Goal: Task Accomplishment & Management: Manage account settings

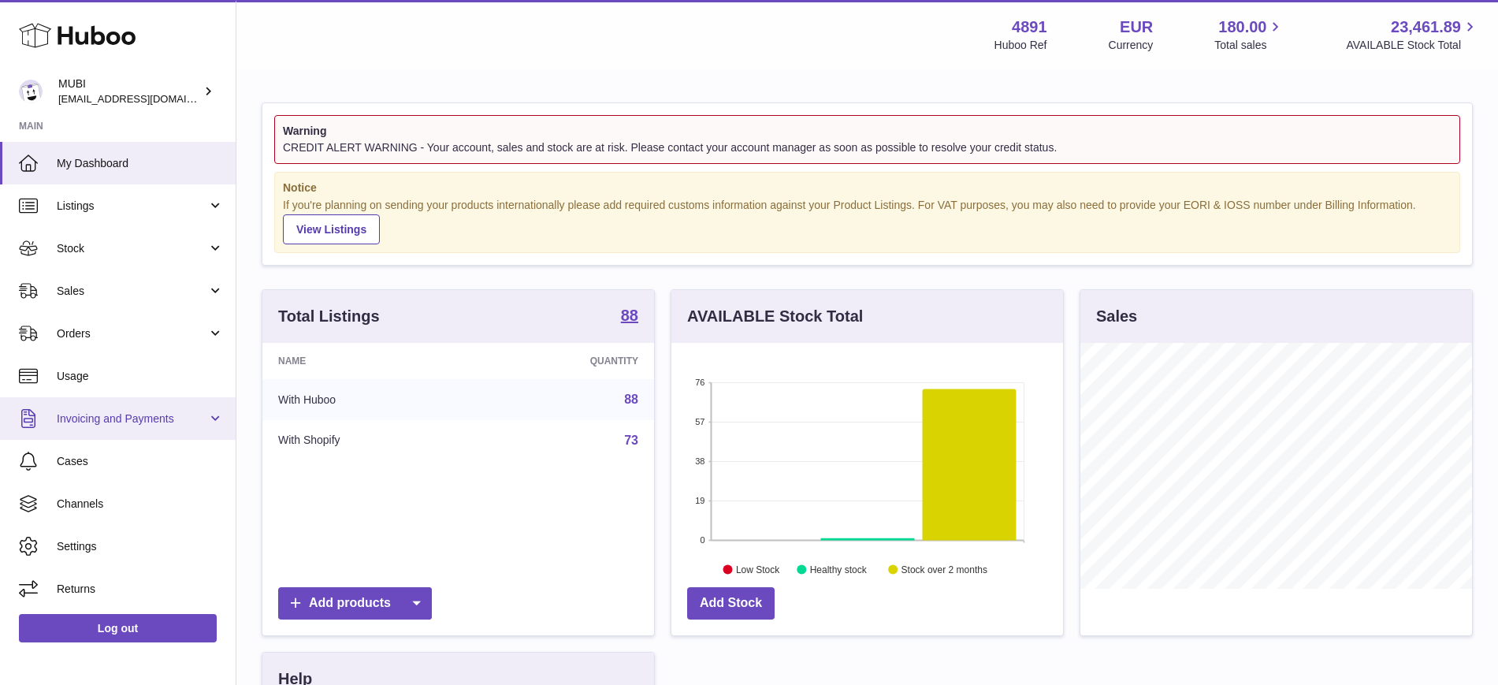
drag, startPoint x: 112, startPoint y: 422, endPoint x: 359, endPoint y: 271, distance: 289.0
click at [112, 421] on span "Invoicing and Payments" at bounding box center [132, 418] width 151 height 15
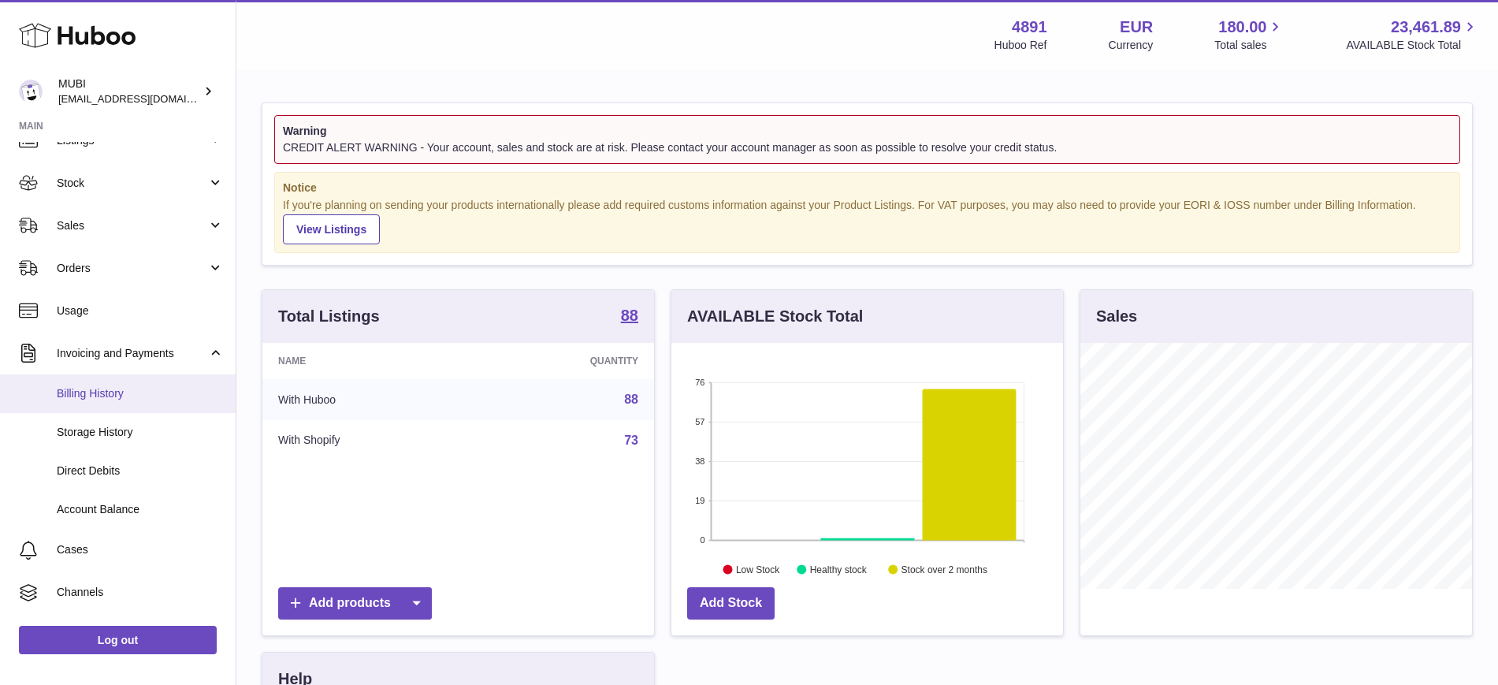
scroll to position [99, 0]
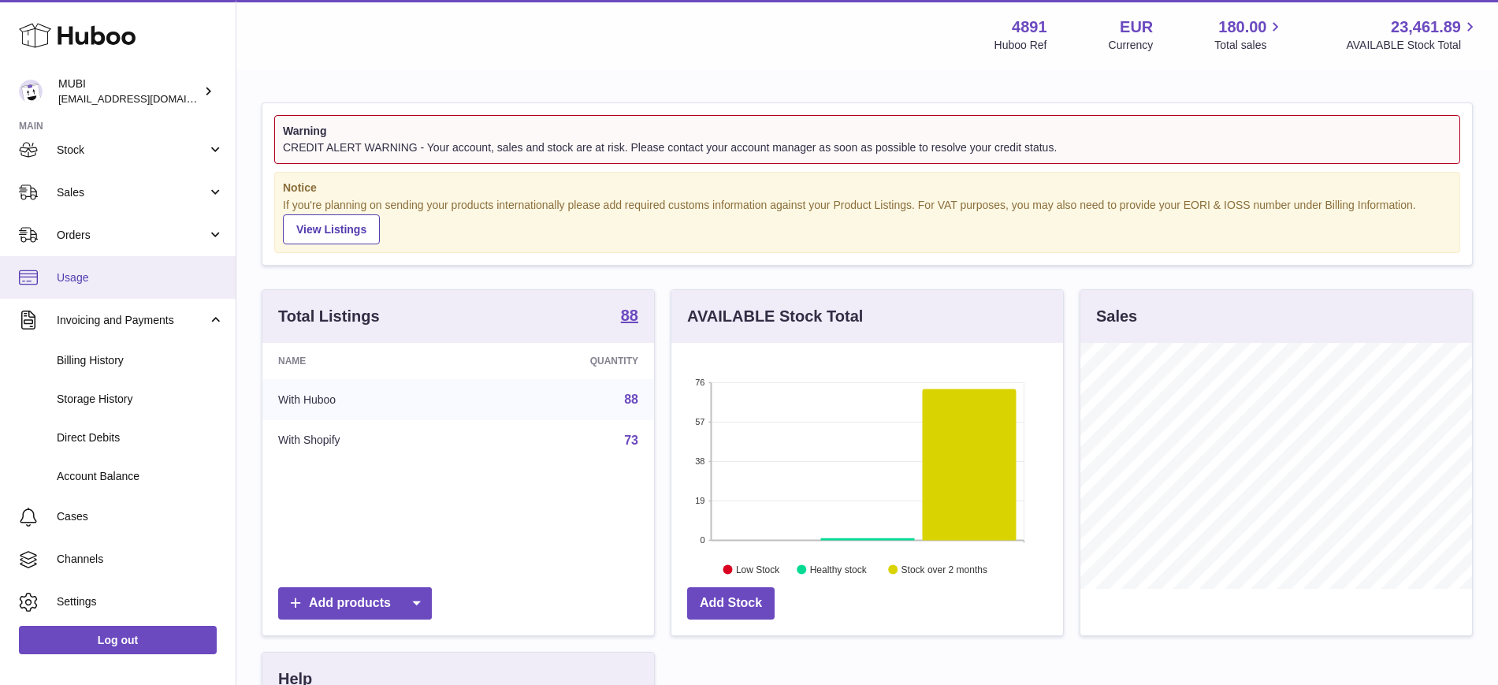
click at [57, 275] on span "Usage" at bounding box center [140, 277] width 167 height 15
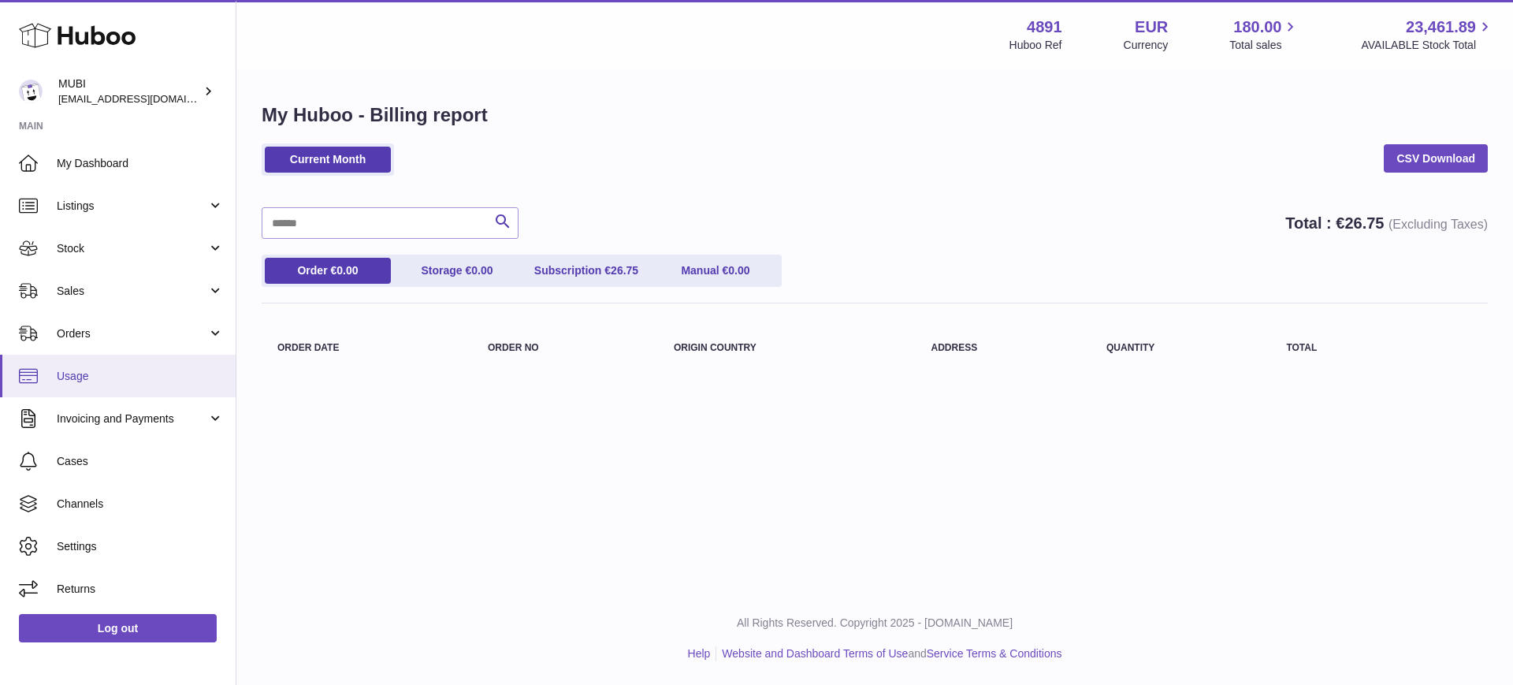
click at [86, 381] on span "Usage" at bounding box center [140, 376] width 167 height 15
click at [447, 272] on link "Storage € 0.00" at bounding box center [457, 271] width 126 height 26
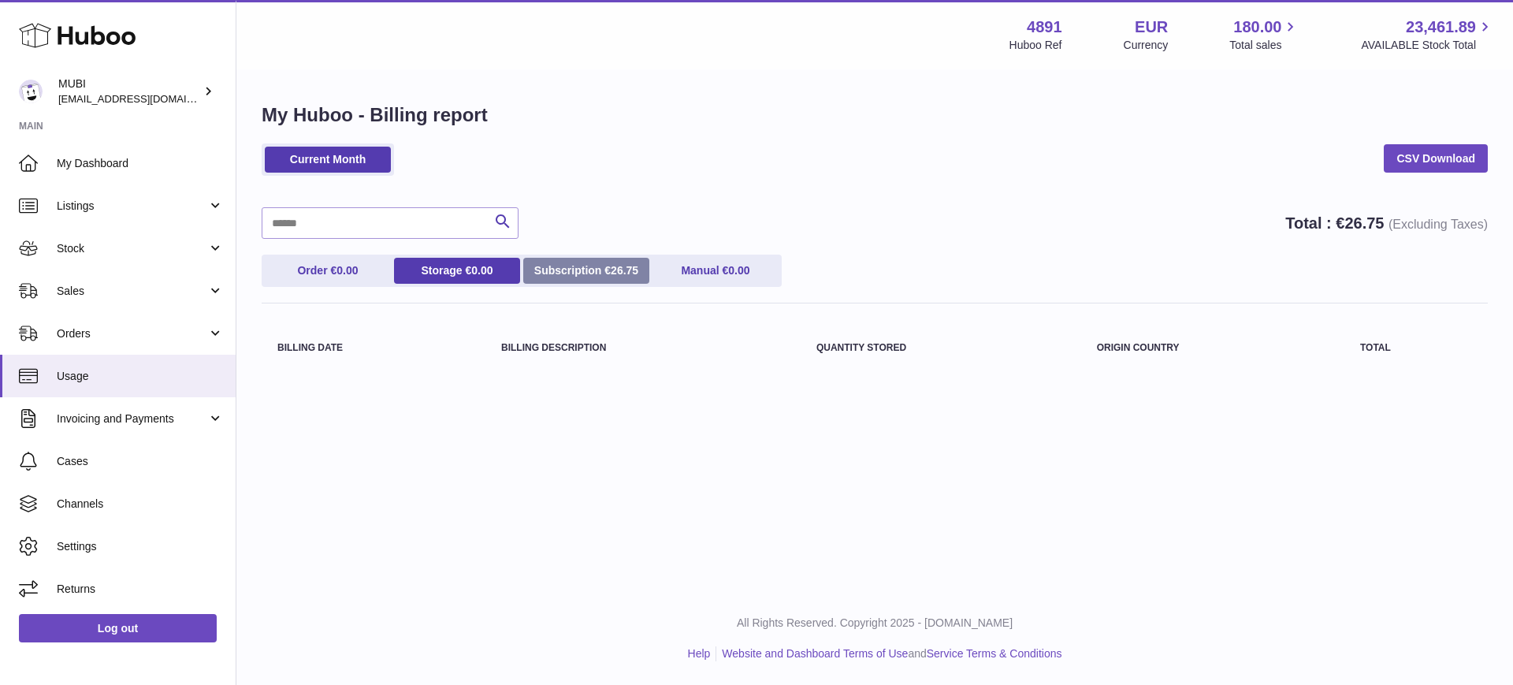
click at [541, 258] on link "Subscription € 26.75" at bounding box center [586, 271] width 126 height 26
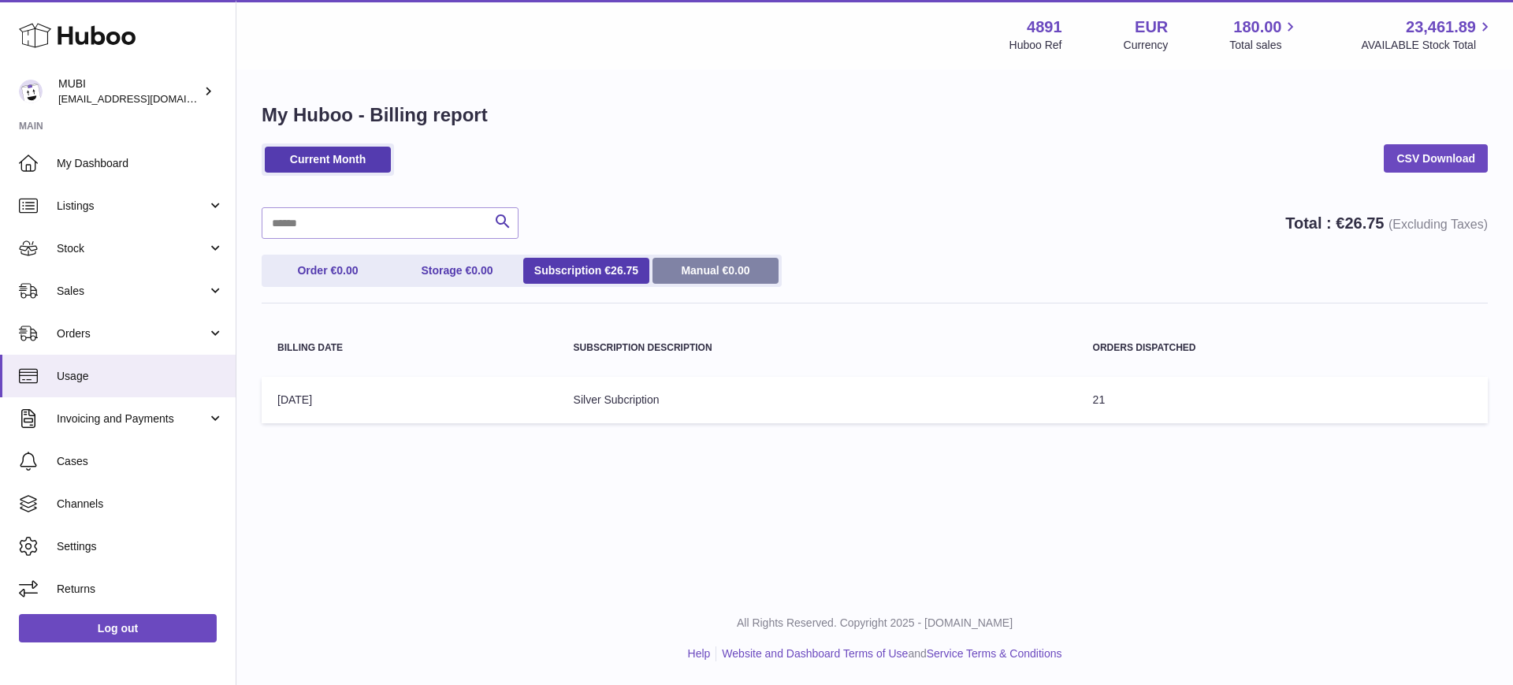
click at [705, 273] on link "Manual € 0.00" at bounding box center [716, 271] width 126 height 26
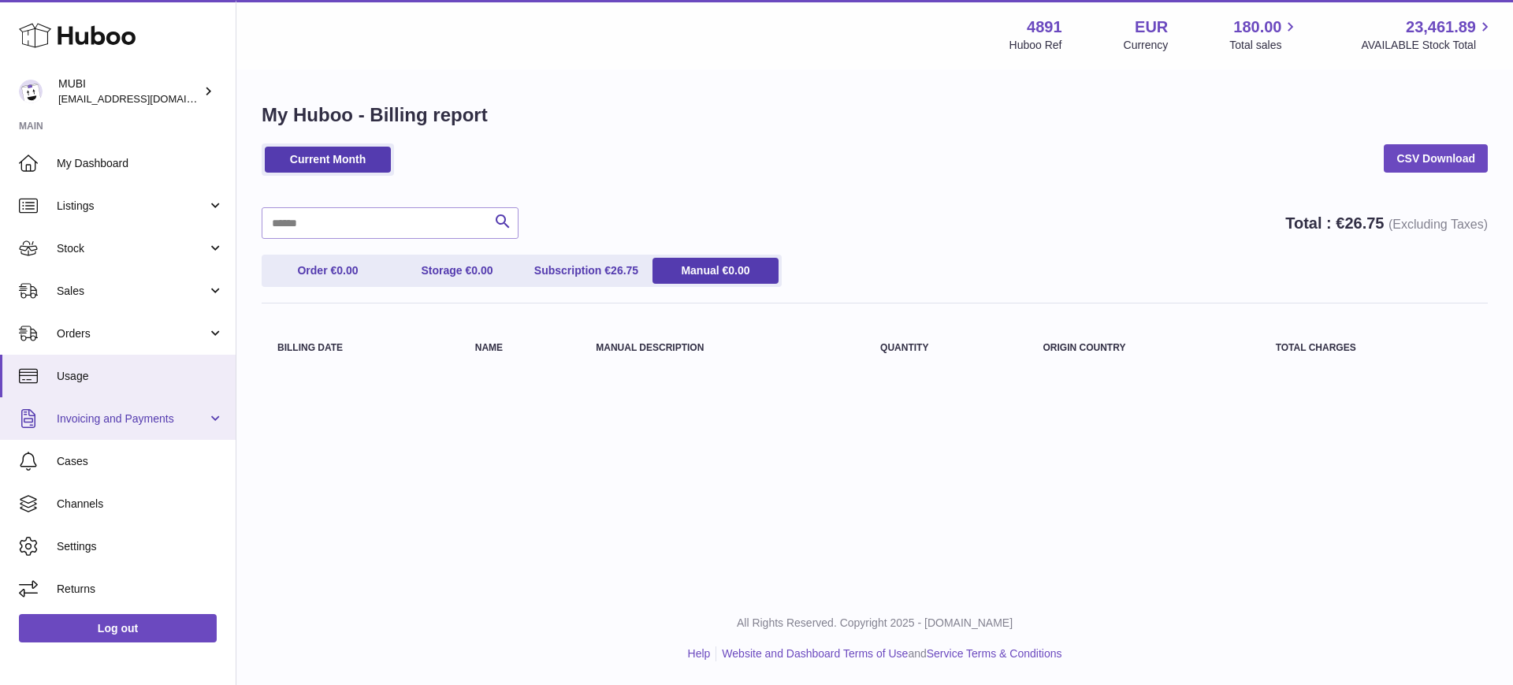
click at [138, 415] on span "Invoicing and Payments" at bounding box center [132, 418] width 151 height 15
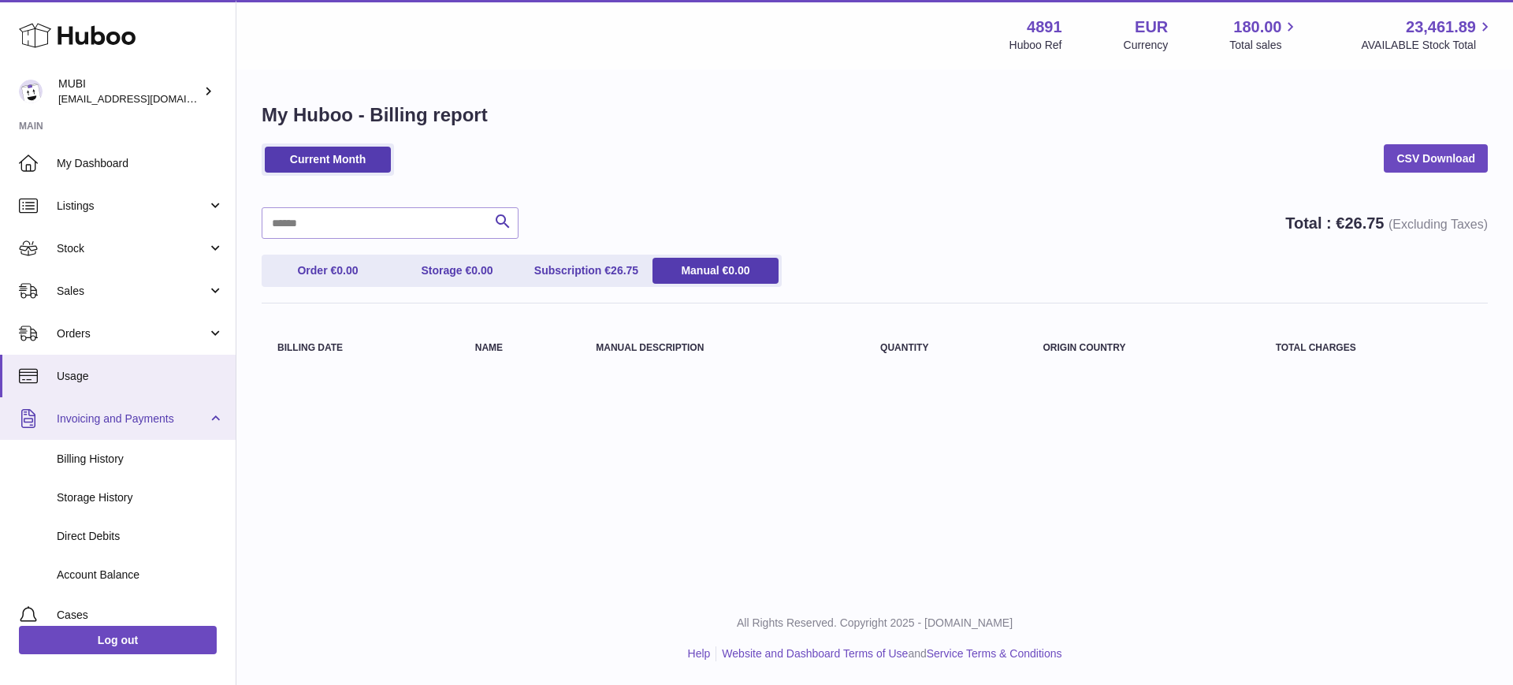
click at [112, 419] on span "Invoicing and Payments" at bounding box center [132, 418] width 151 height 15
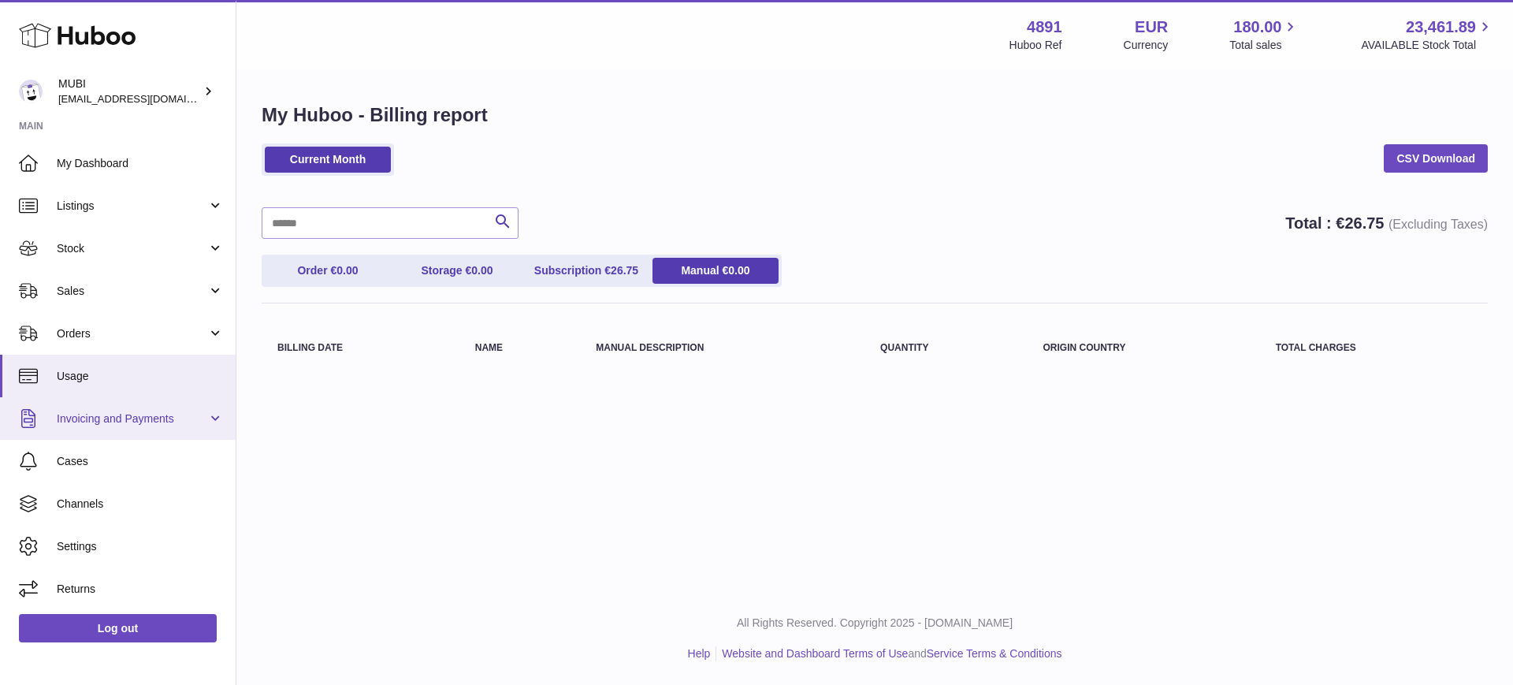
click at [80, 420] on span "Invoicing and Payments" at bounding box center [132, 418] width 151 height 15
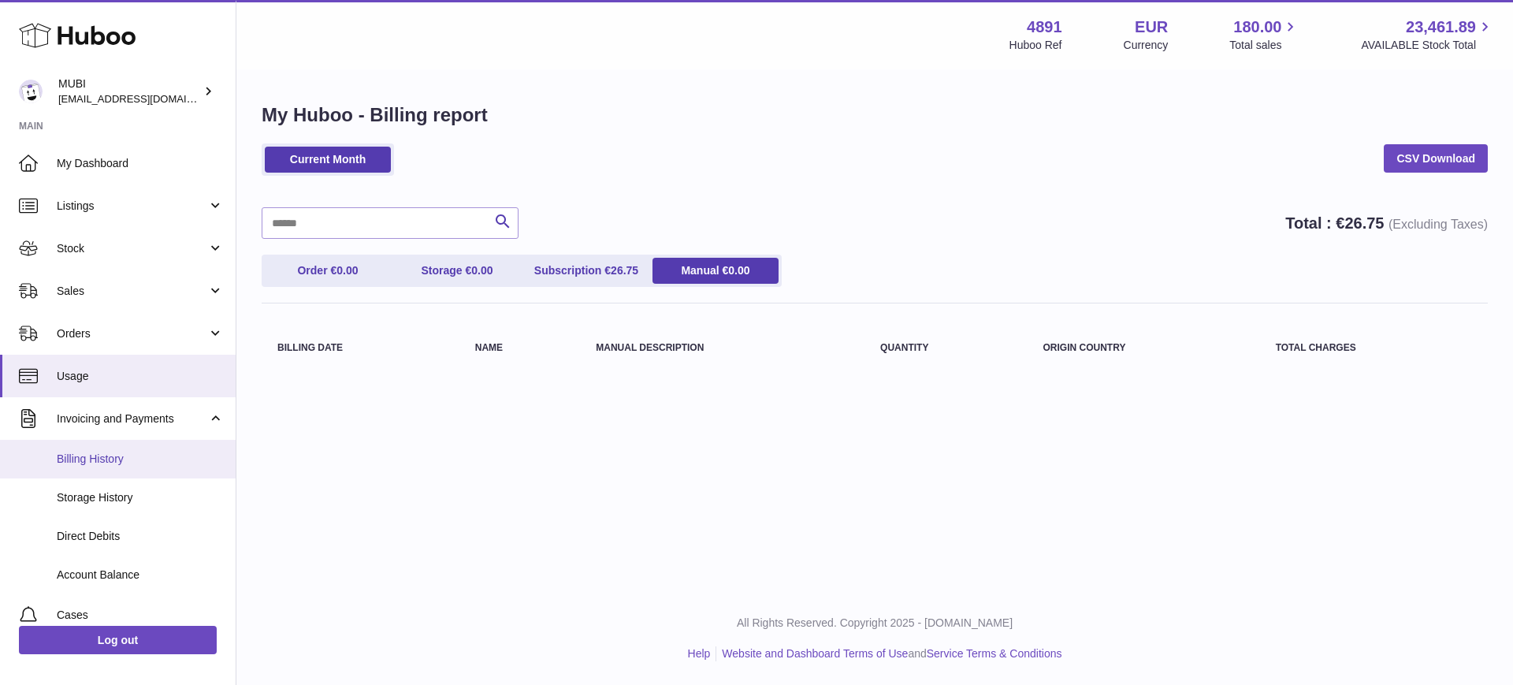
click at [117, 470] on link "Billing History" at bounding box center [118, 459] width 236 height 39
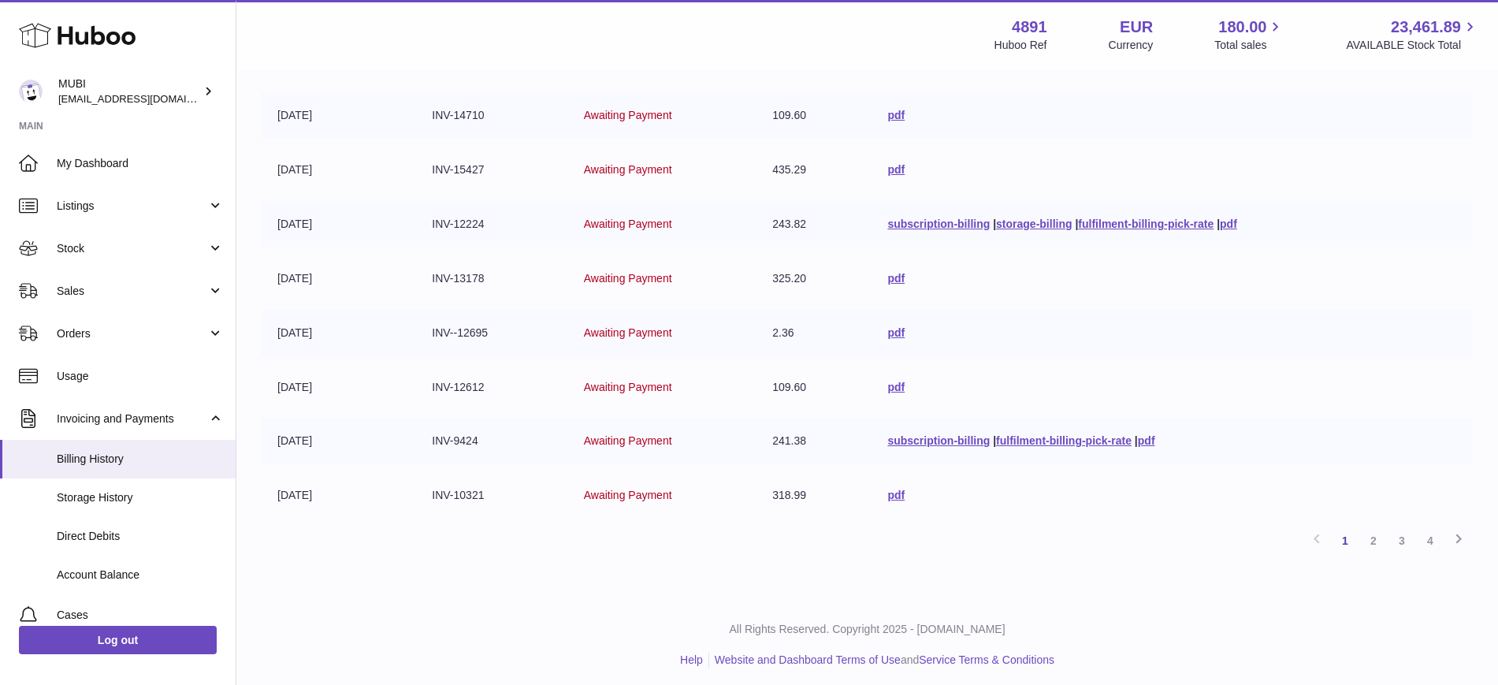
scroll to position [340, 0]
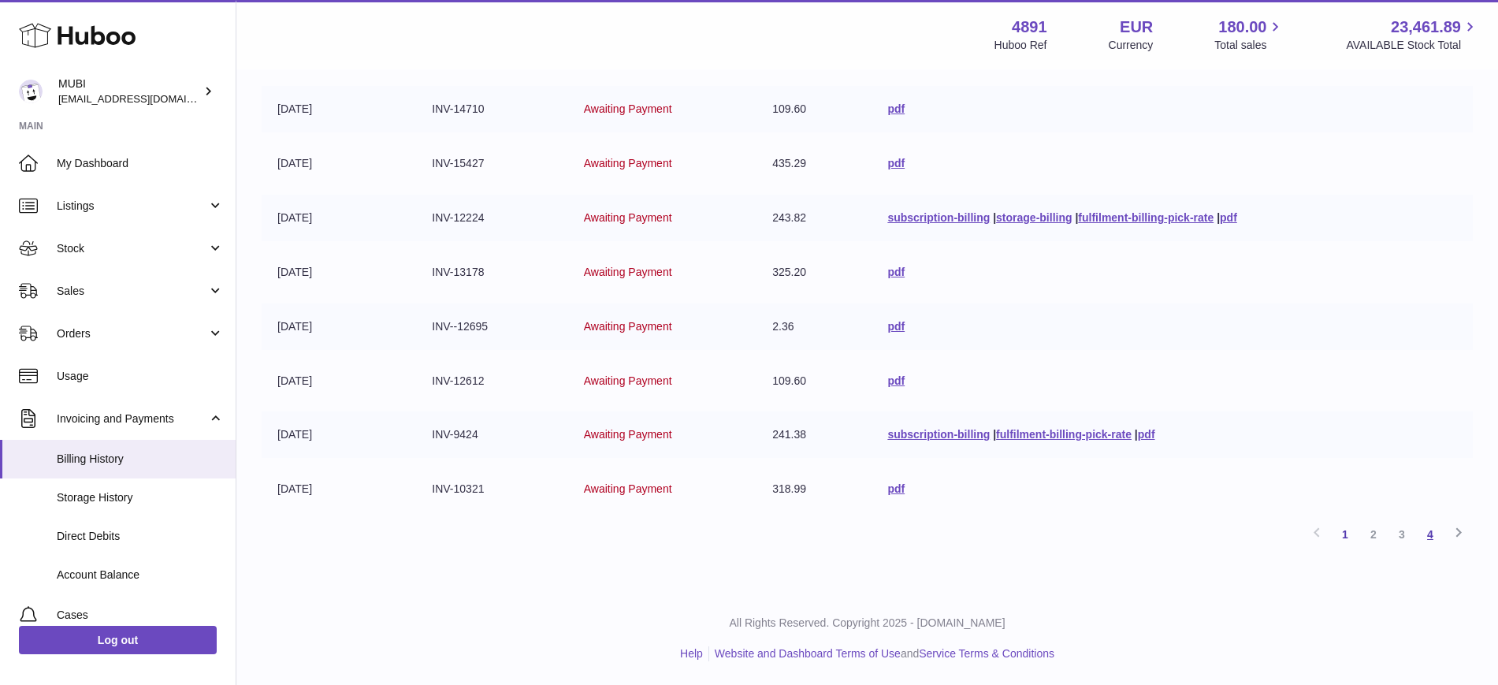
click at [1431, 529] on link "4" at bounding box center [1430, 534] width 28 height 28
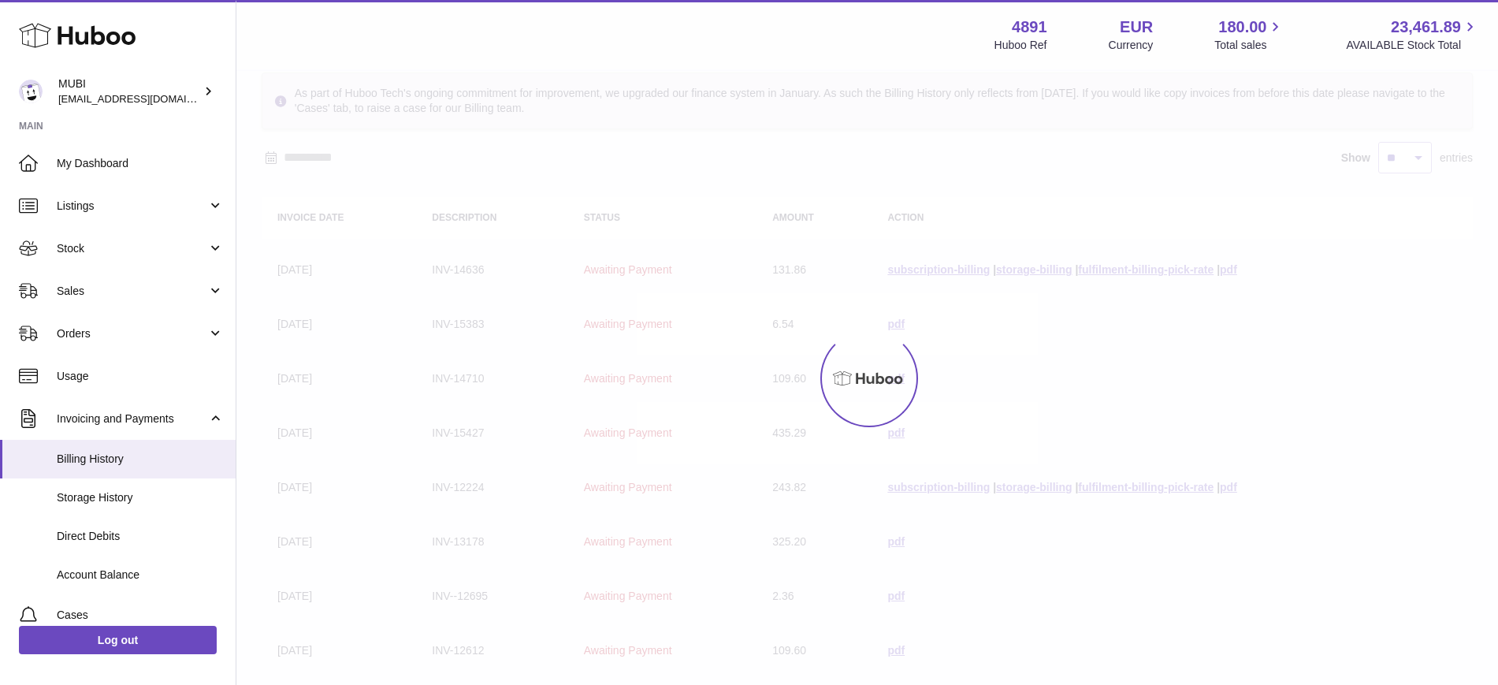
scroll to position [69, 0]
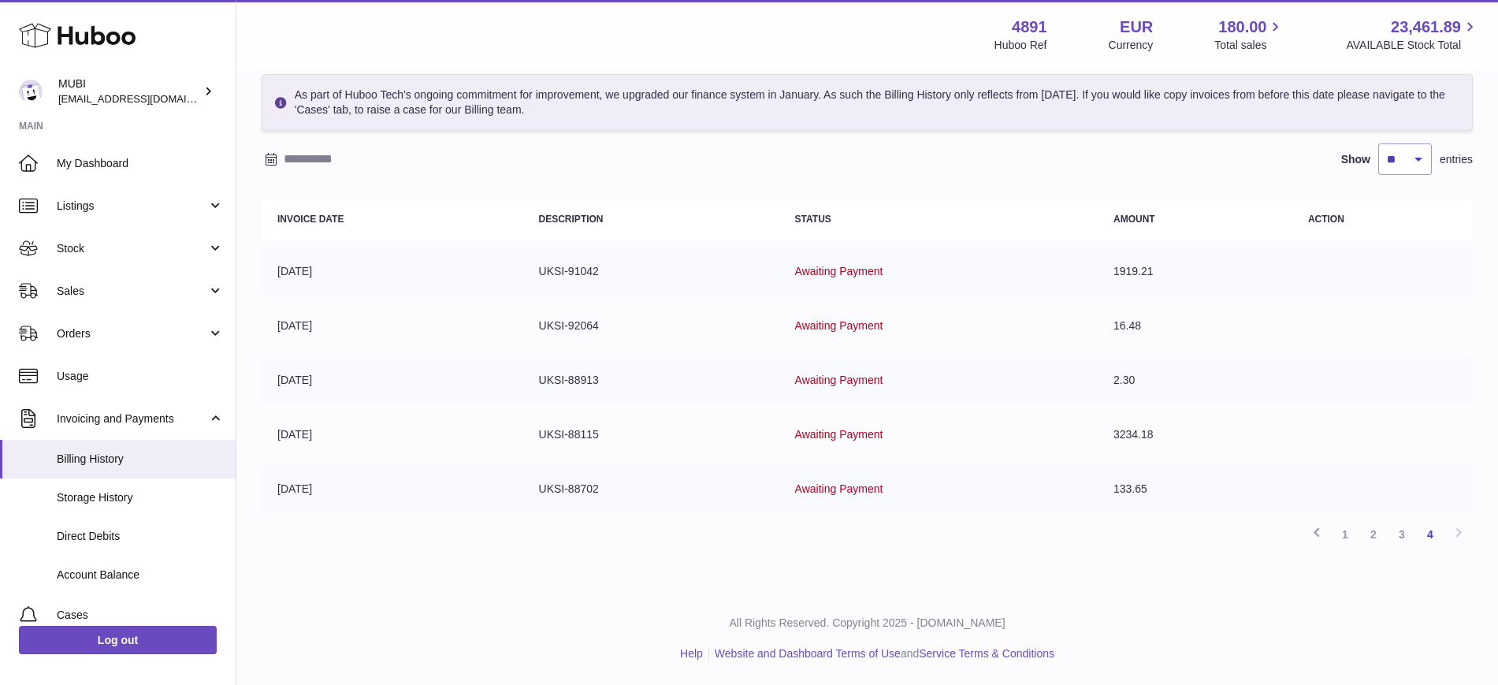
drag, startPoint x: 1345, startPoint y: 538, endPoint x: 1079, endPoint y: 496, distance: 269.6
click at [1345, 538] on link "1" at bounding box center [1345, 534] width 28 height 28
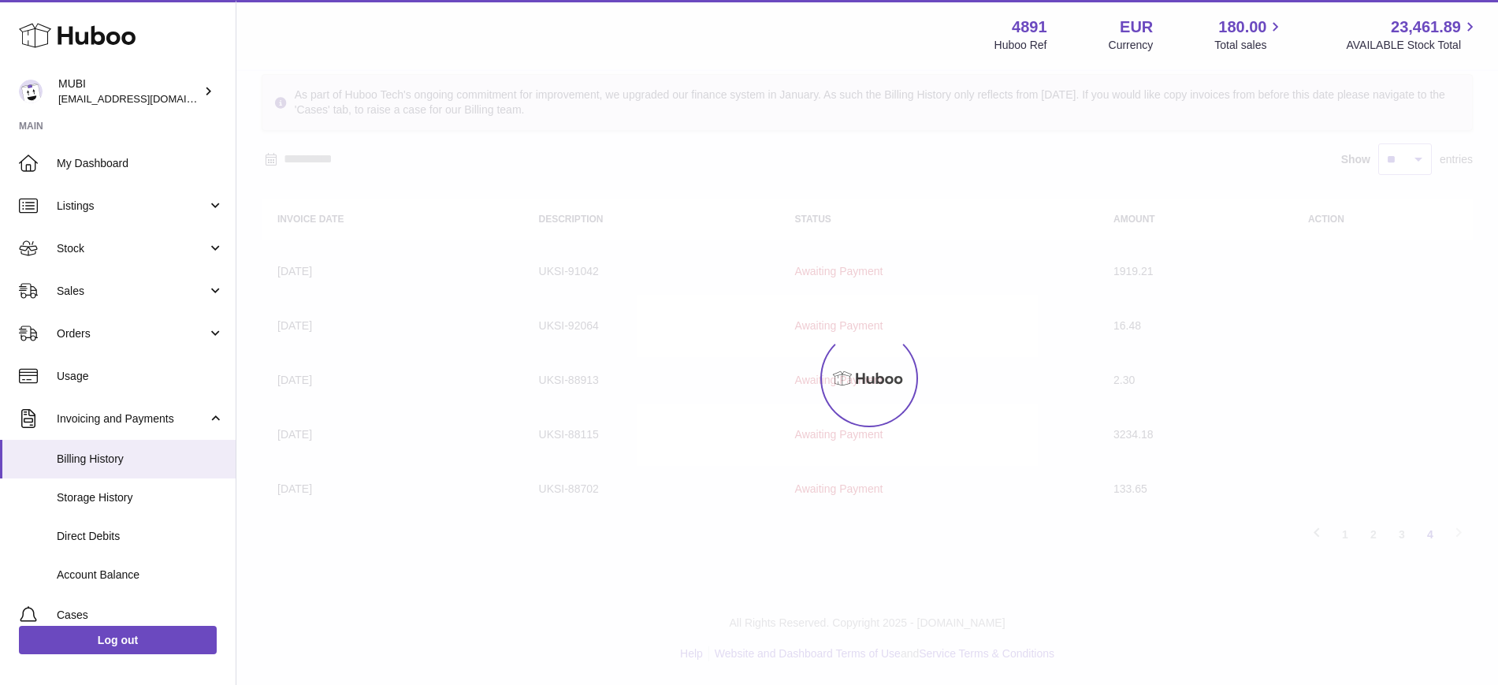
scroll to position [71, 0]
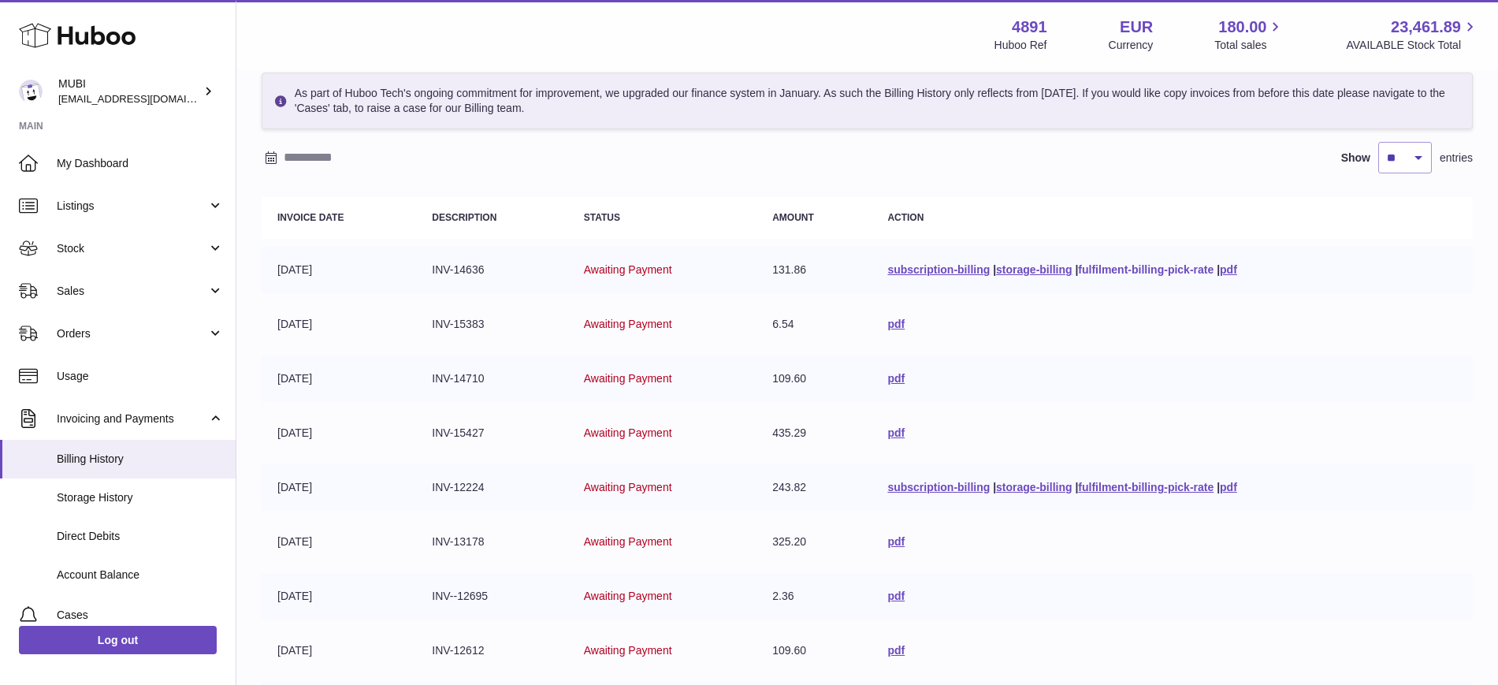
click at [1115, 273] on link "fulfilment-billing-pick-rate" at bounding box center [1146, 269] width 136 height 13
click at [80, 215] on link "Listings" at bounding box center [118, 205] width 236 height 43
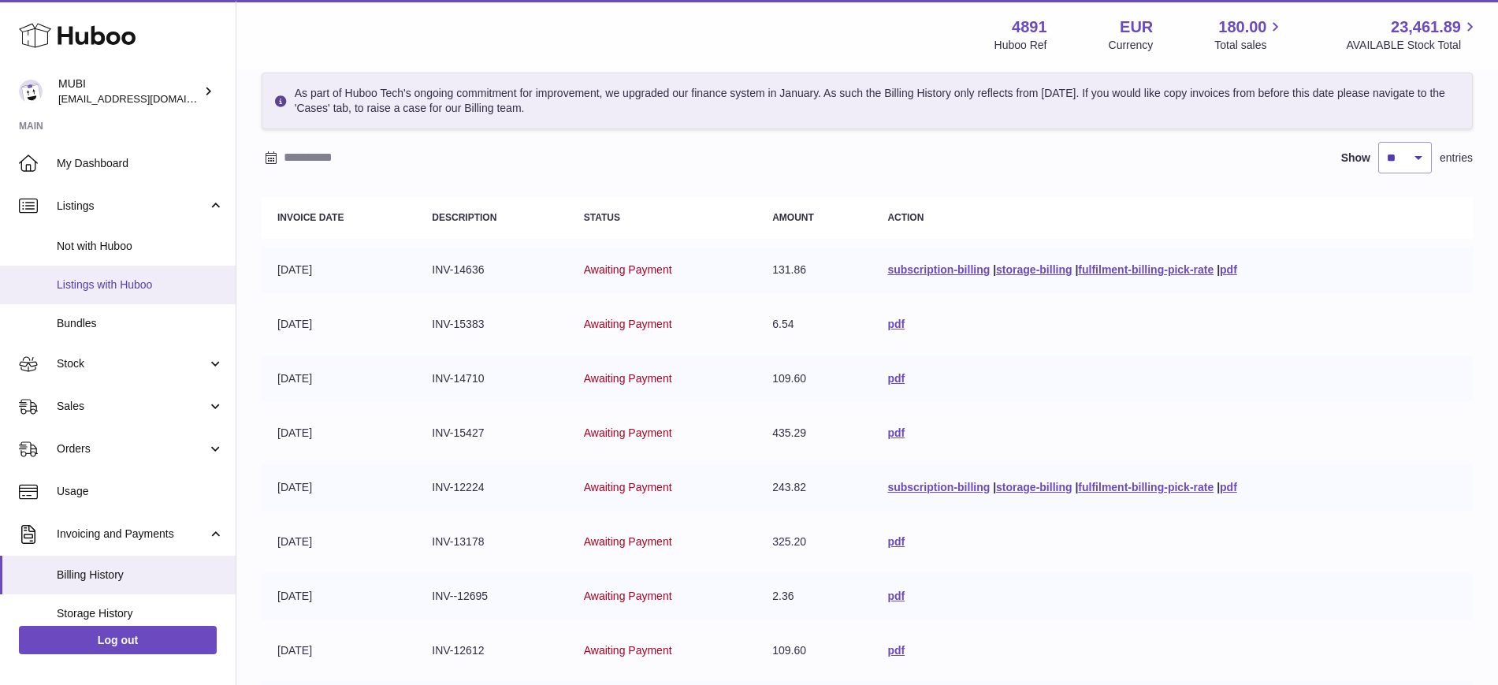
click at [113, 296] on link "Listings with Huboo" at bounding box center [118, 285] width 236 height 39
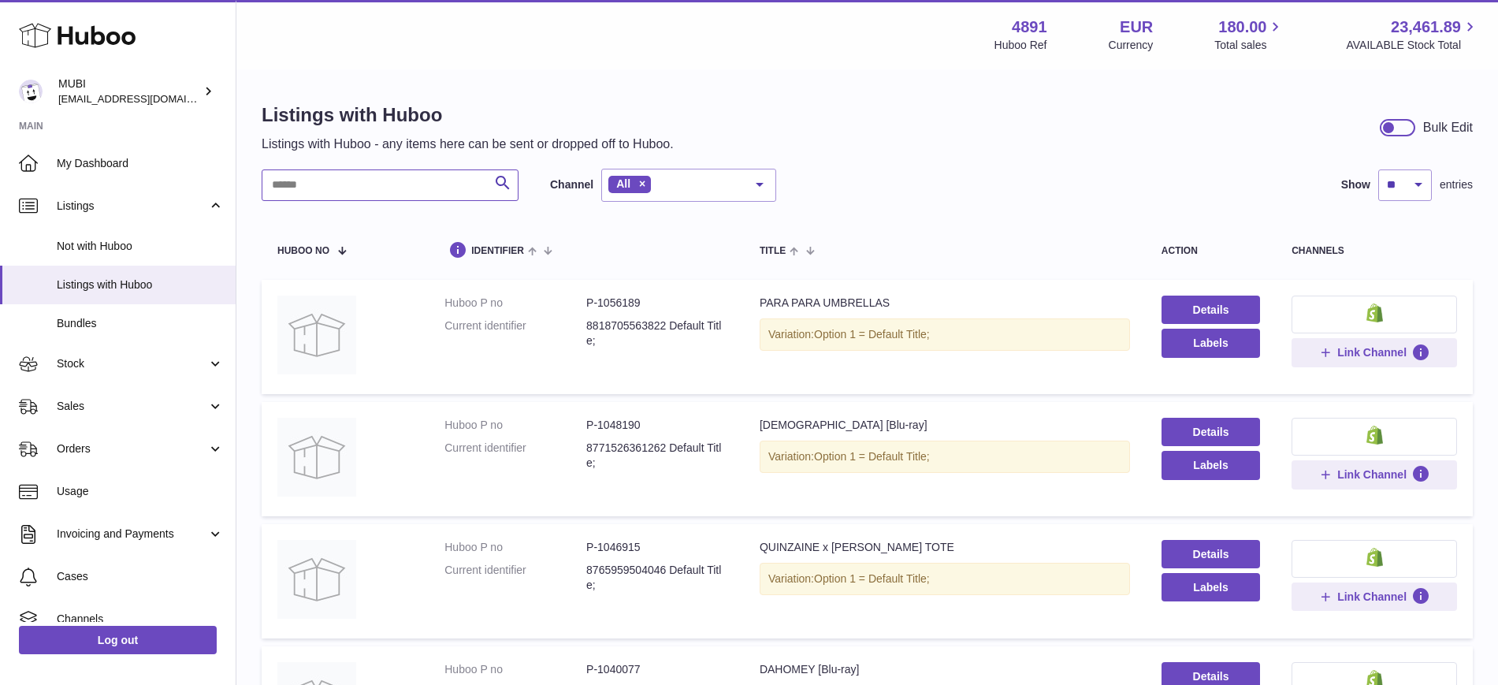
click at [405, 180] on input "text" at bounding box center [390, 185] width 257 height 32
type input "******"
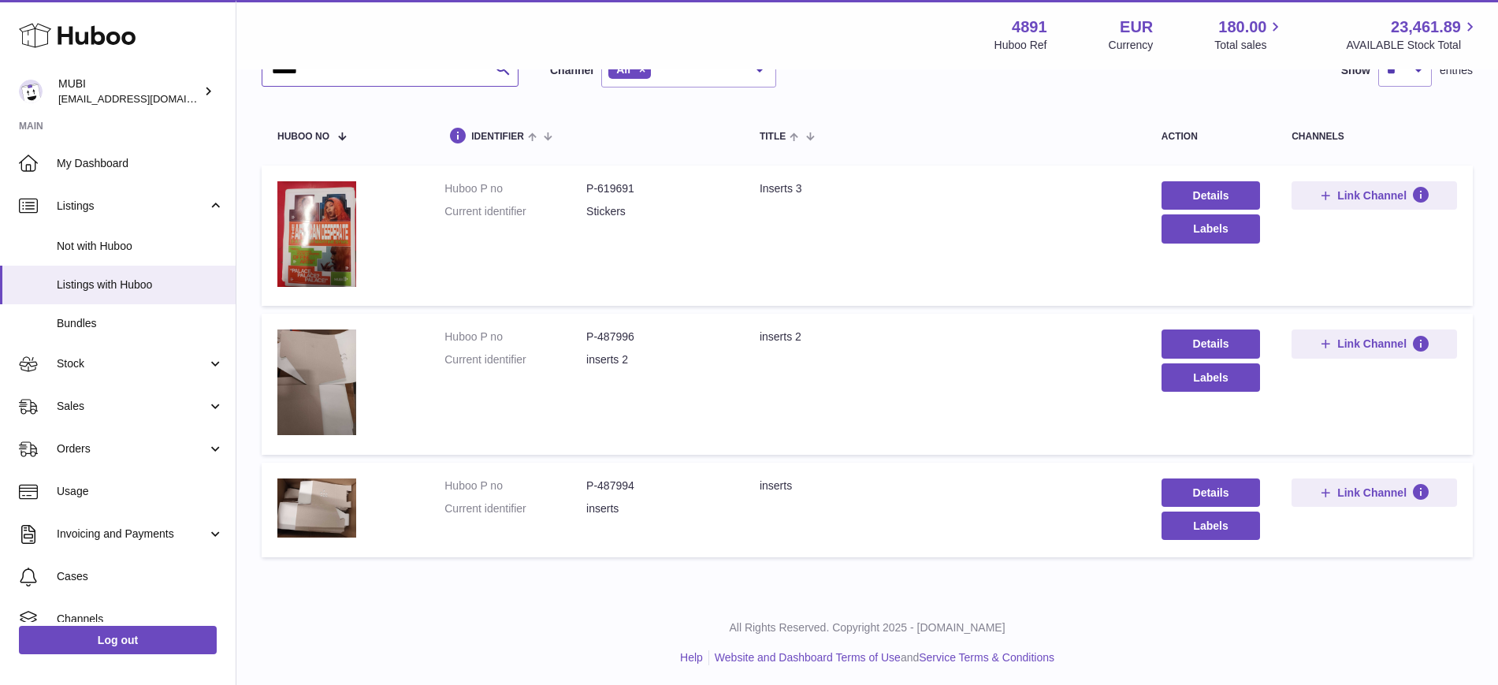
scroll to position [118, 0]
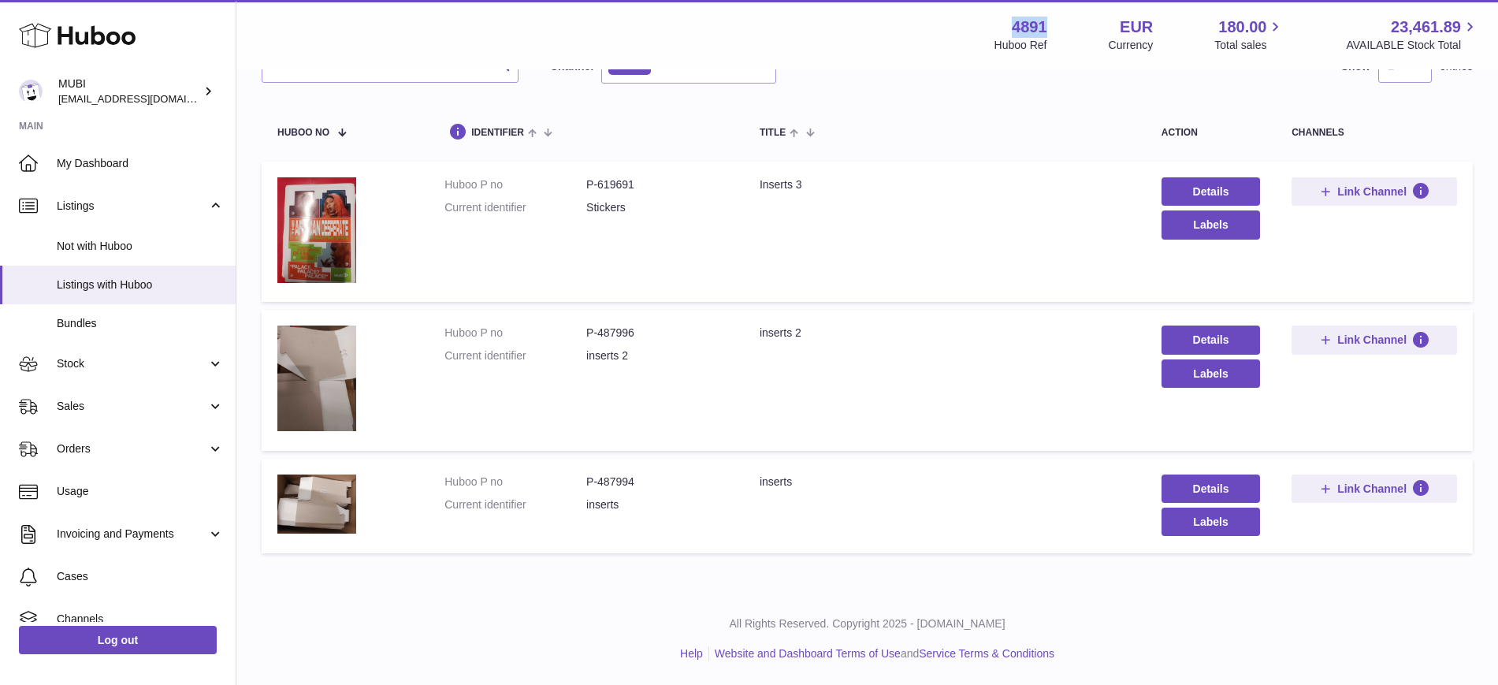
drag, startPoint x: 1043, startPoint y: 27, endPoint x: 984, endPoint y: 20, distance: 59.4
click at [995, 20] on div "4891 Huboo Ref EUR Currency 180.00 Total sales 23,461.89 AVAILABLE Stock Total" at bounding box center [1237, 35] width 485 height 36
copy strong "4891"
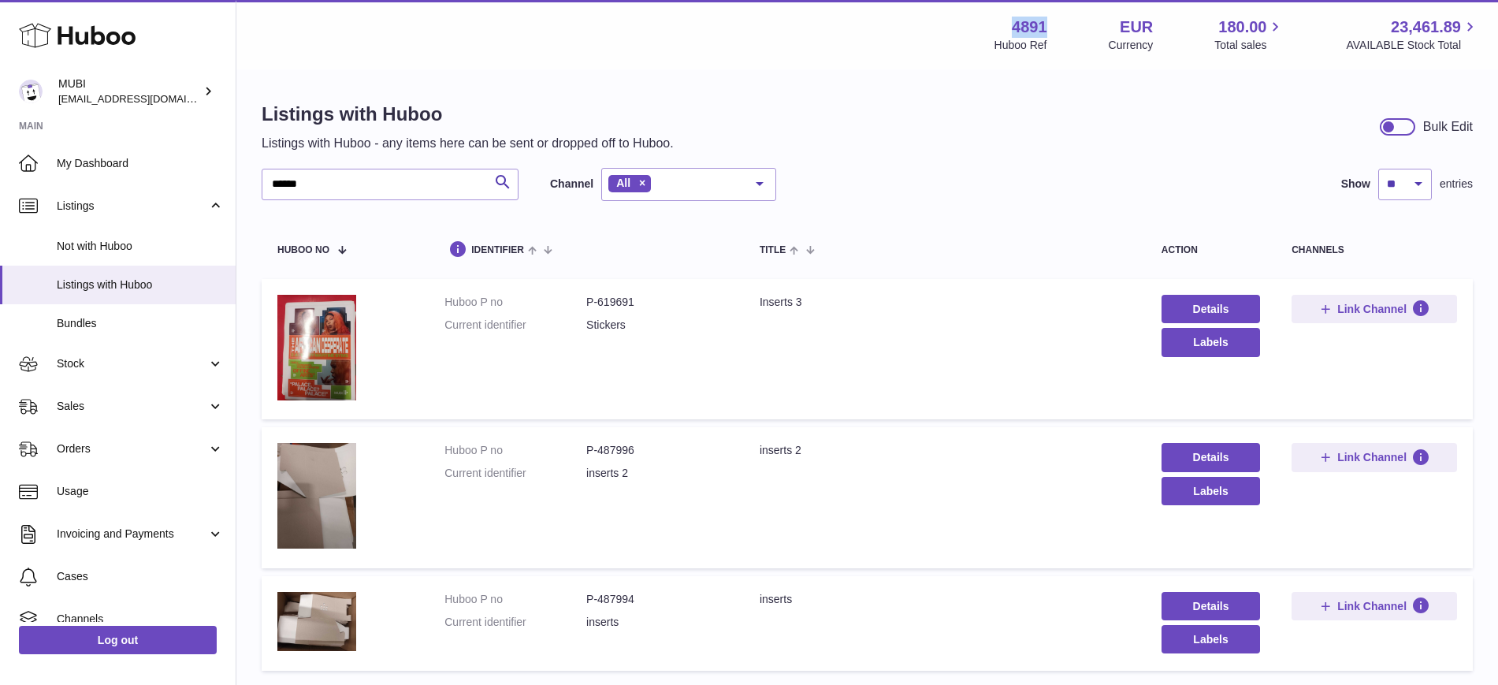
scroll to position [0, 0]
click at [920, 266] on th "title" at bounding box center [945, 248] width 402 height 46
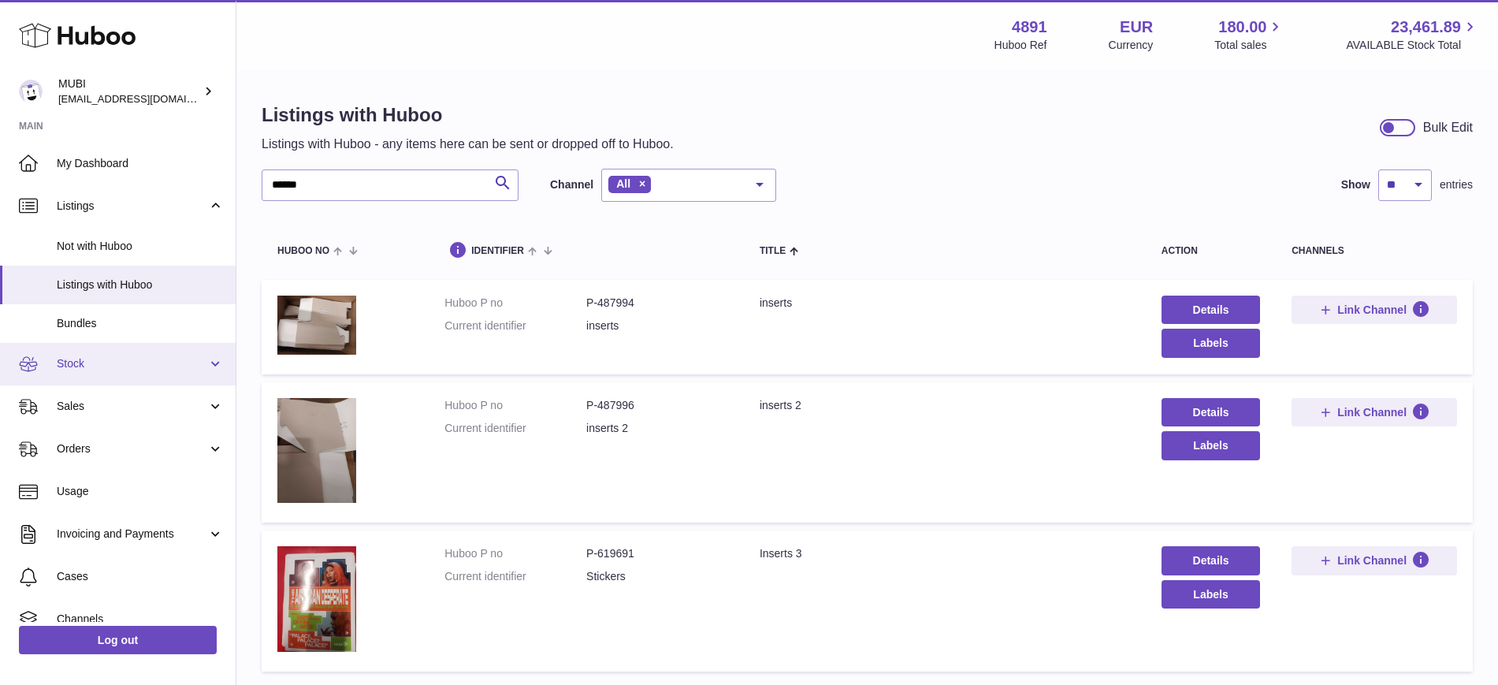
click at [116, 361] on span "Stock" at bounding box center [132, 363] width 151 height 15
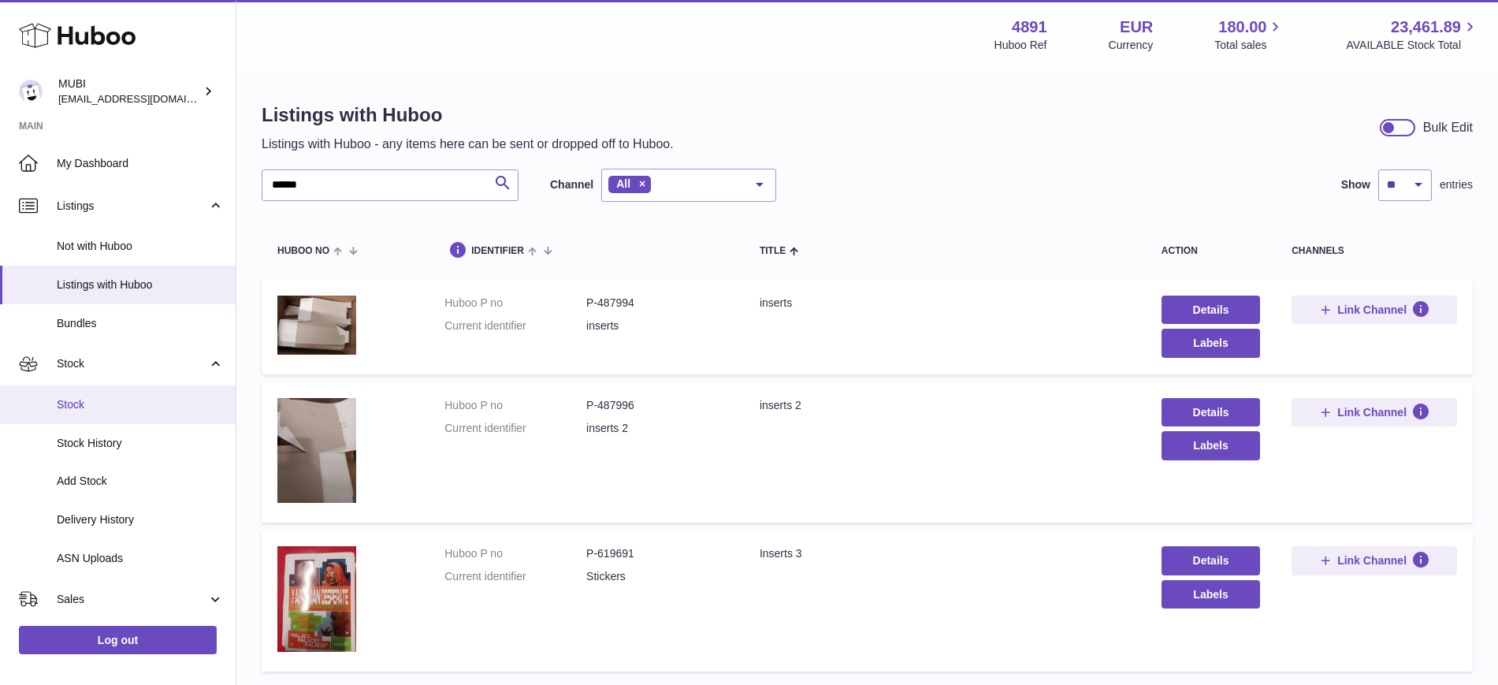
click at [110, 400] on span "Stock" at bounding box center [140, 404] width 167 height 15
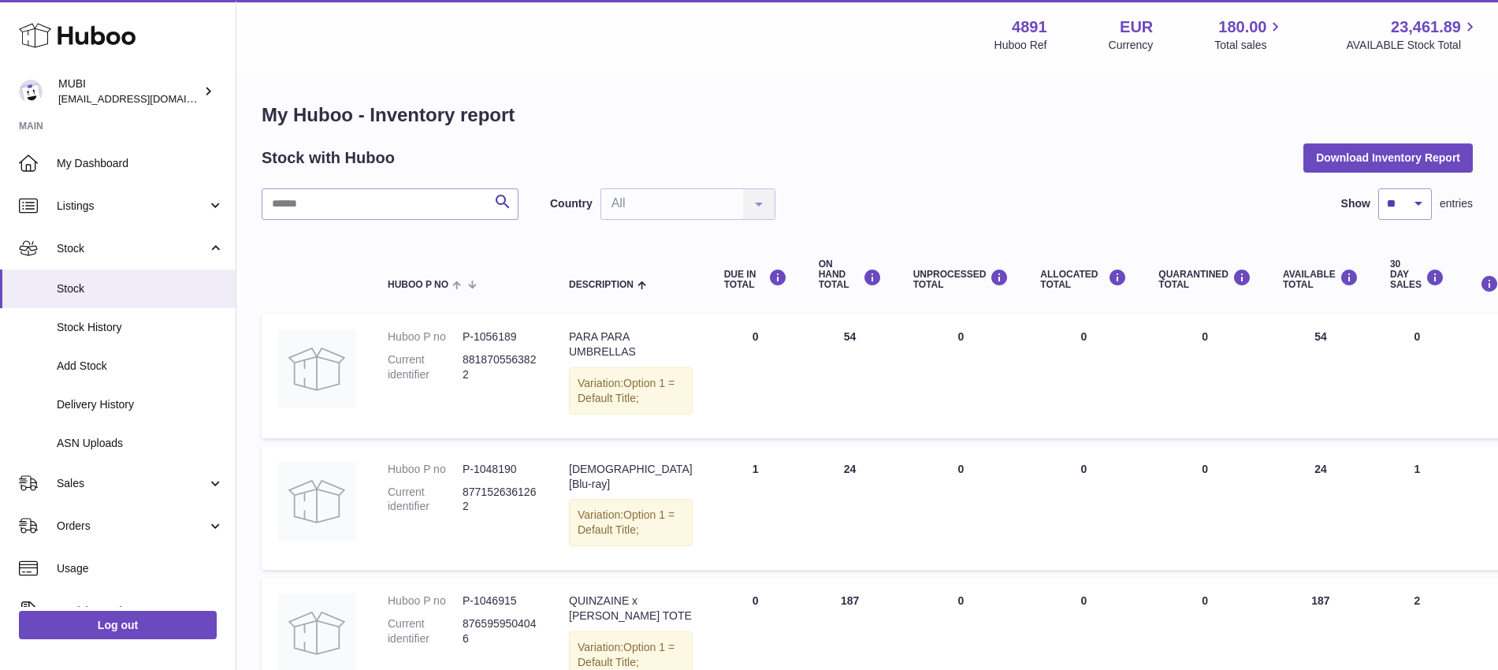
click at [902, 166] on div "Stock with Huboo Download Inventory Report" at bounding box center [867, 157] width 1211 height 28
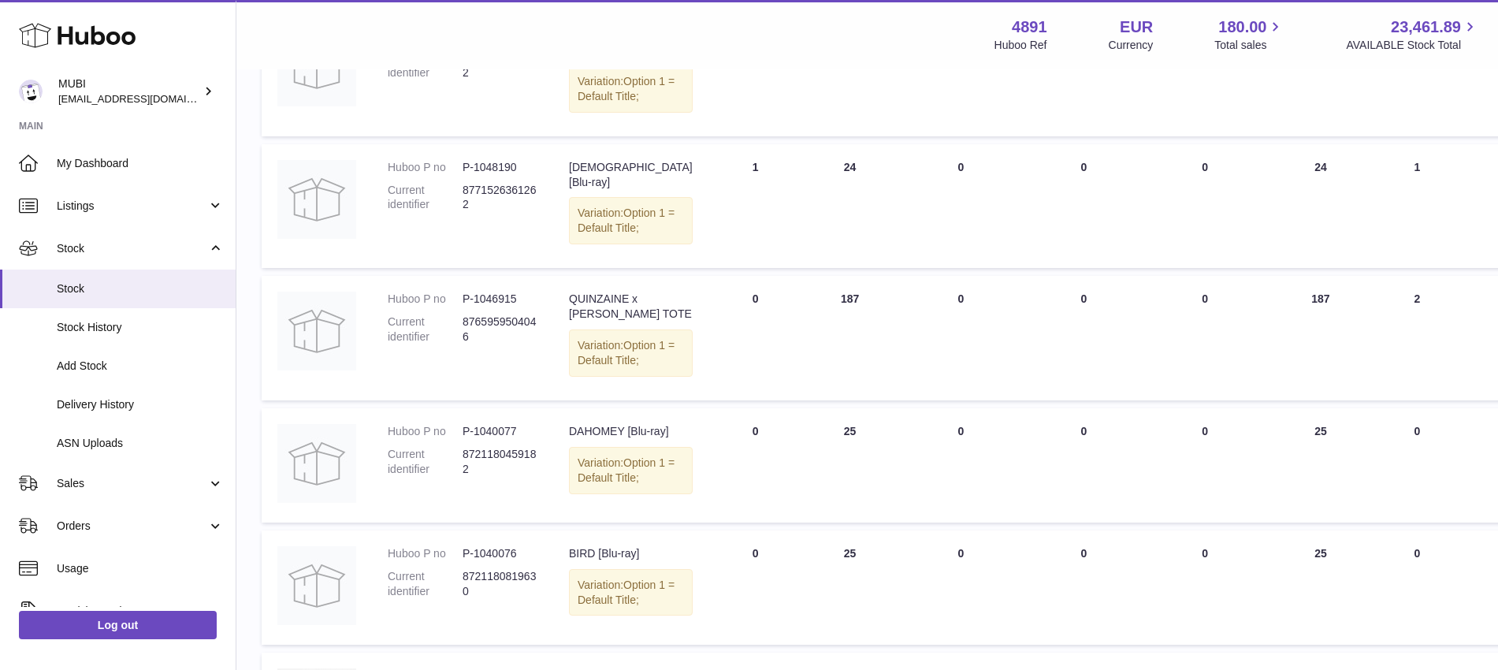
scroll to position [99, 0]
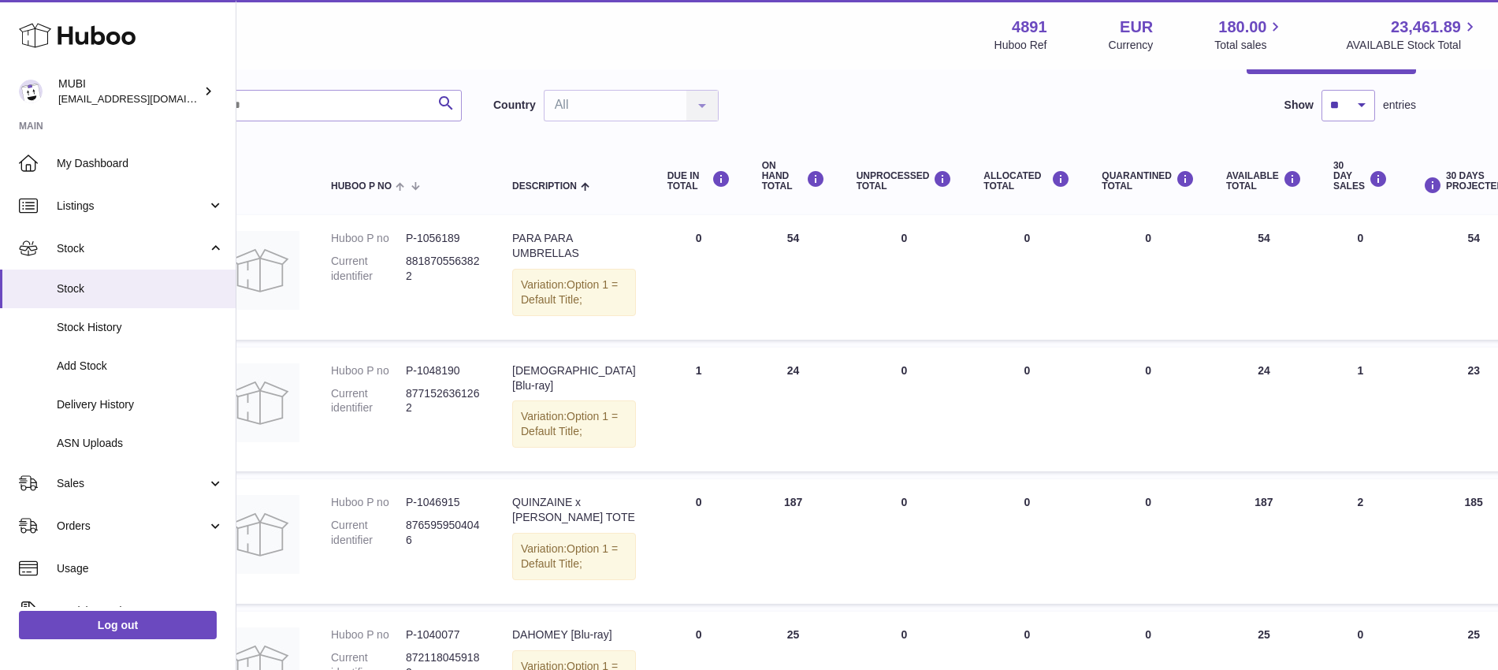
drag, startPoint x: 1411, startPoint y: 270, endPoint x: 1475, endPoint y: 271, distance: 63.9
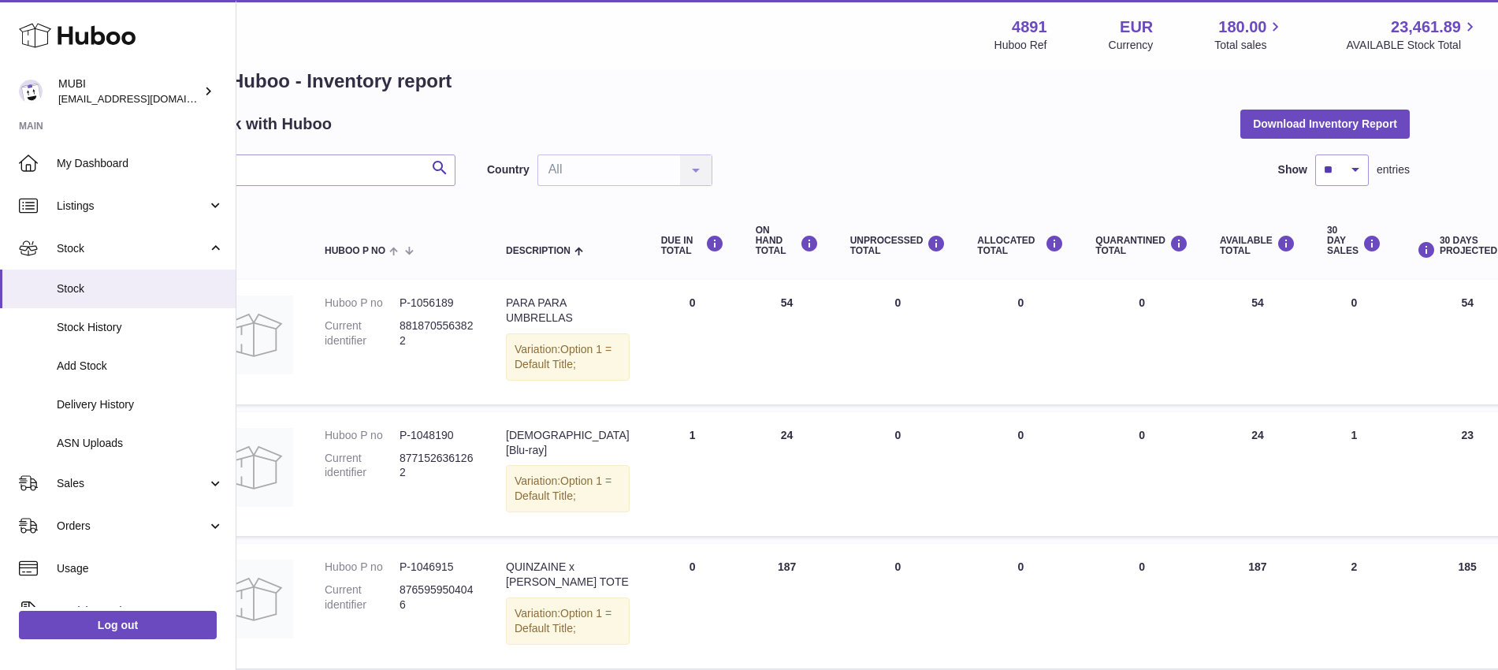
scroll to position [0, 63]
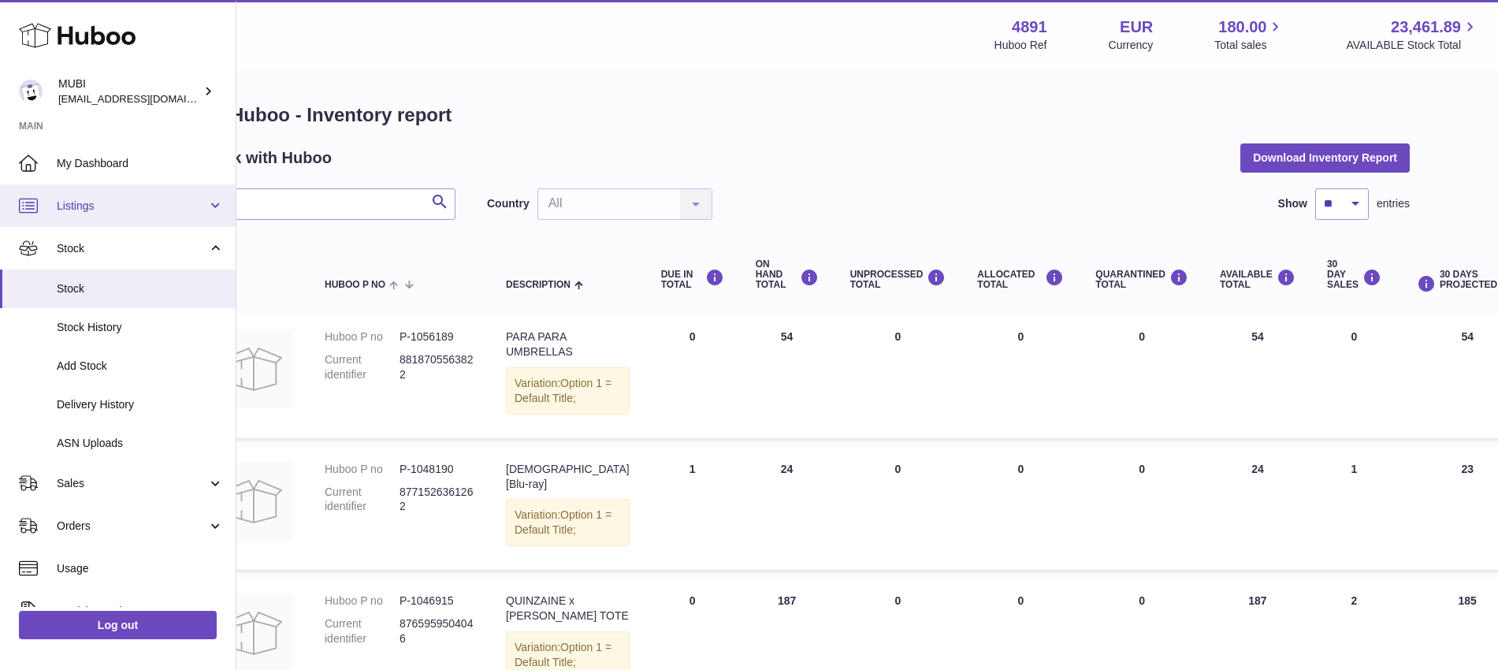
click at [81, 199] on span "Listings" at bounding box center [132, 206] width 151 height 15
